Goal: Find specific page/section: Find specific page/section

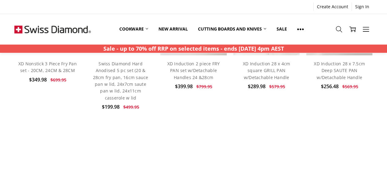
scroll to position [248, 0]
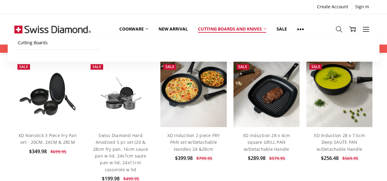
click at [266, 28] on icon at bounding box center [265, 29] width 2 height 2
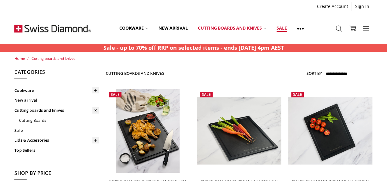
click at [282, 28] on link "Sale" at bounding box center [281, 28] width 21 height 27
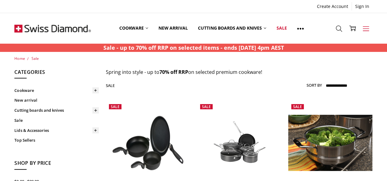
click at [367, 28] on icon at bounding box center [366, 28] width 7 height 7
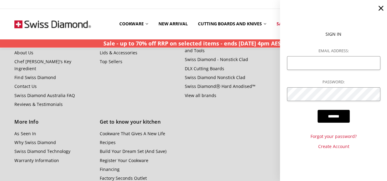
scroll to position [704, 0]
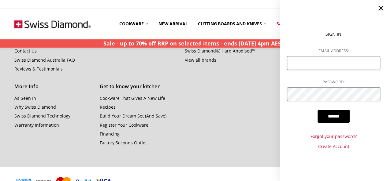
click at [223, 131] on div "About Us As Seen In Hard Anodized Privacy Policy Swiss Diamond Nonstick Clad Ab…" at bounding box center [139, 56] width 256 height 181
click at [382, 8] on icon at bounding box center [381, 8] width 9 height 9
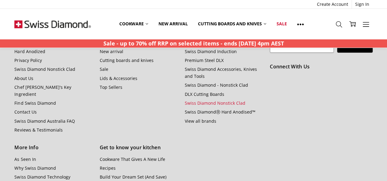
scroll to position [612, 0]
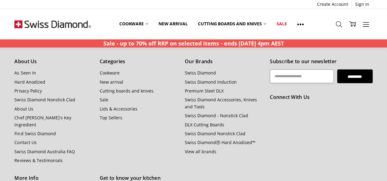
click at [290, 97] on h5 "Connect With Us" at bounding box center [321, 98] width 103 height 8
click at [278, 99] on h5 "Connect With Us" at bounding box center [321, 98] width 103 height 8
click at [278, 98] on h5 "Connect With Us" at bounding box center [321, 98] width 103 height 8
click at [307, 125] on div "Subscribe to our newsletter Email Address ********* Connect With Us" at bounding box center [322, 148] width 110 height 181
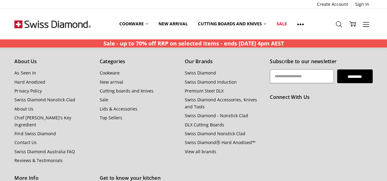
click at [291, 97] on h5 "Connect With Us" at bounding box center [321, 98] width 103 height 8
click at [30, 140] on link "Contact Us" at bounding box center [25, 143] width 22 height 6
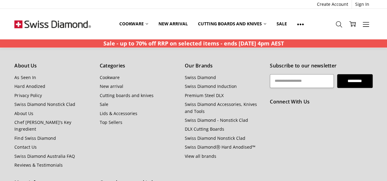
scroll to position [337, 0]
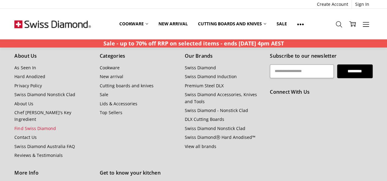
click at [34, 126] on link "Find Swiss Diamond" at bounding box center [34, 129] width 41 height 6
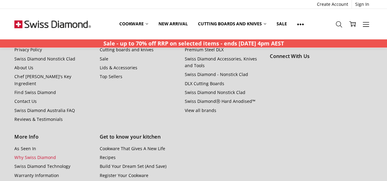
scroll to position [367, 0]
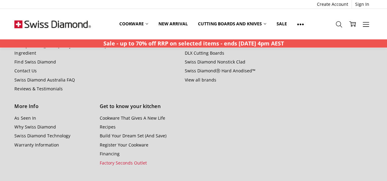
click at [114, 160] on link "Factory Seconds Outlet" at bounding box center [123, 163] width 47 height 6
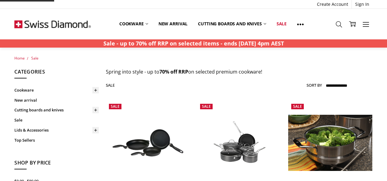
scroll to position [612, 0]
